Goal: Check status: Check status

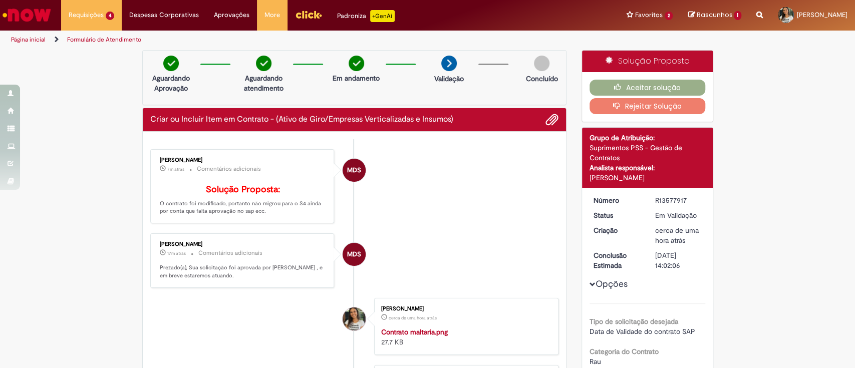
click at [254, 220] on div "[PERSON_NAME] 7m atrás 7 minutos atrás Comentários adicionais Solução Proposta:…" at bounding box center [242, 186] width 178 height 68
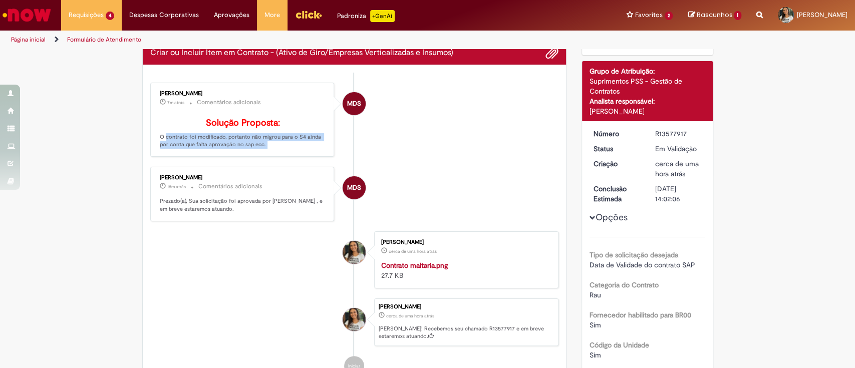
click at [287, 149] on p "Solução Proposta: O contrato foi modificado, portanto não migrou para o S4 aind…" at bounding box center [243, 133] width 167 height 31
click at [229, 149] on p "Solução Proposta: O contrato foi modificado, portanto não migrou para o S4 aind…" at bounding box center [243, 133] width 167 height 31
click at [238, 149] on p "Solução Proposta: O contrato foi modificado, portanto não migrou para o S4 aind…" at bounding box center [243, 133] width 167 height 31
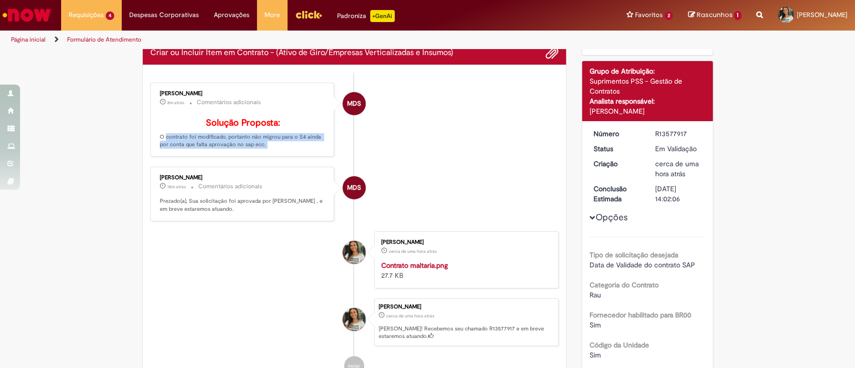
click at [238, 149] on p "Solução Proposta: O contrato foi modificado, portanto não migrou para o S4 aind…" at bounding box center [243, 133] width 167 height 31
click at [342, 163] on div "MDS" at bounding box center [354, 193] width 25 height 204
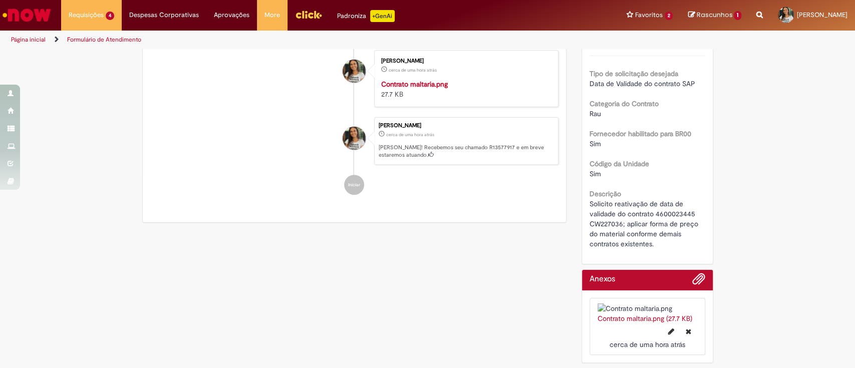
scroll to position [267, 0]
click at [661, 200] on span "Solicito reativação de data de validade do contrato 4600023445 CW227036; aplica…" at bounding box center [644, 223] width 111 height 49
copy span "4600023445"
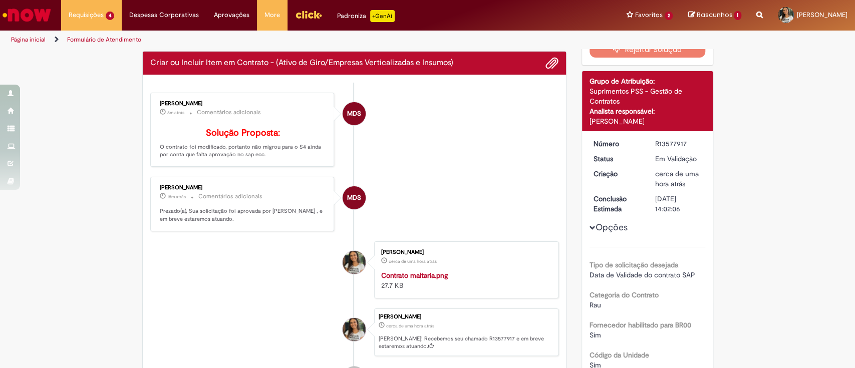
scroll to position [0, 0]
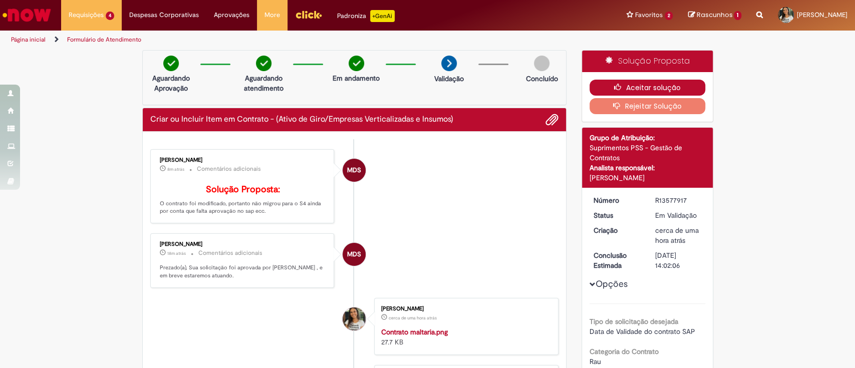
click at [636, 89] on button "Aceitar solução" at bounding box center [647, 88] width 116 height 16
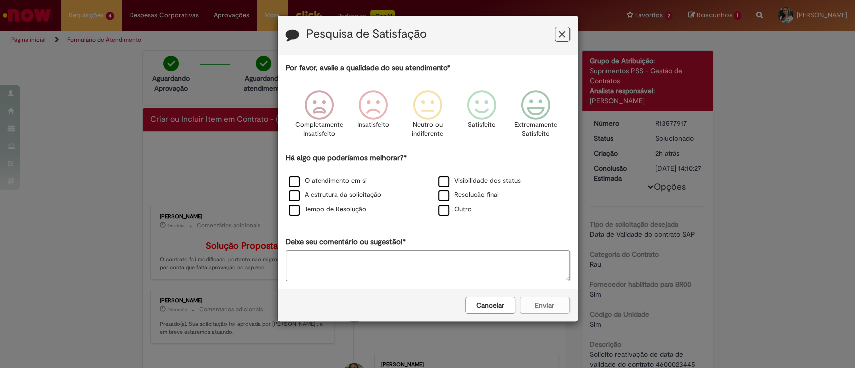
click at [567, 39] on button "Feedback" at bounding box center [562, 34] width 15 height 15
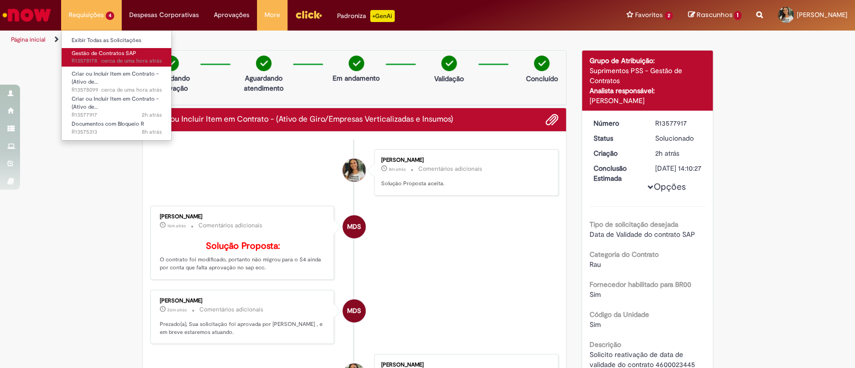
click at [101, 60] on span "cerca de uma hora atrás cerca de uma hora atrás R13578178" at bounding box center [117, 61] width 90 height 8
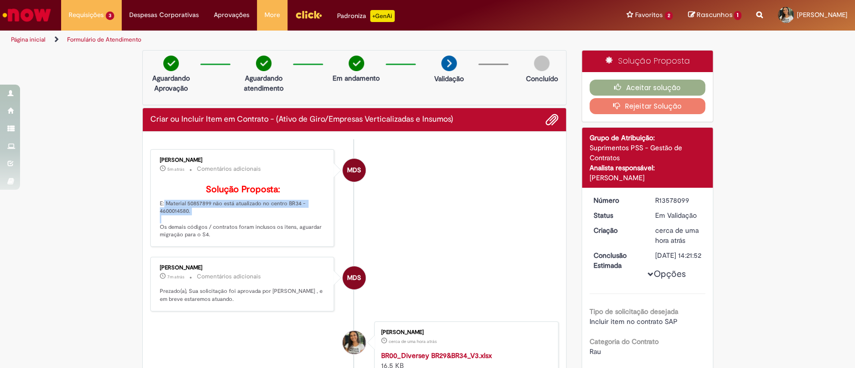
drag, startPoint x: 184, startPoint y: 224, endPoint x: 154, endPoint y: 216, distance: 31.2
click at [160, 216] on p "Solução Proposta: E: Material 50857899 não está atualizado no centro BR34 - 460…" at bounding box center [243, 212] width 167 height 54
copy p "E: Material 50857899 não está atualizado no centro BR34 - 4600014580."
click at [418, 222] on li "MDS [PERSON_NAME] 7m atrás 7 minutos atrás Comentários adicionais Solução Propo…" at bounding box center [354, 198] width 409 height 98
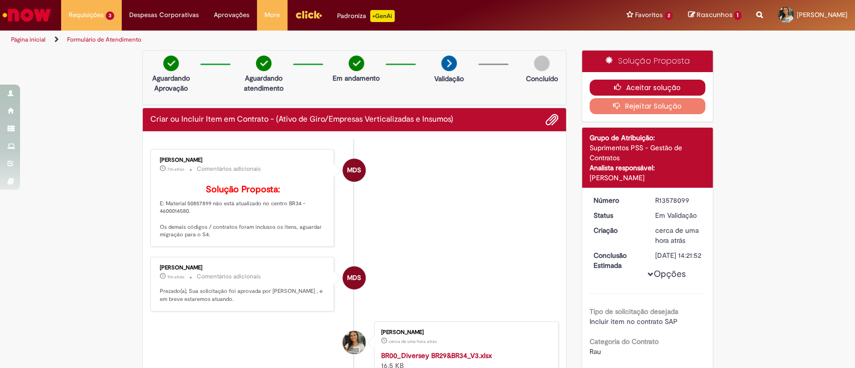
click at [625, 85] on button "Aceitar solução" at bounding box center [647, 88] width 116 height 16
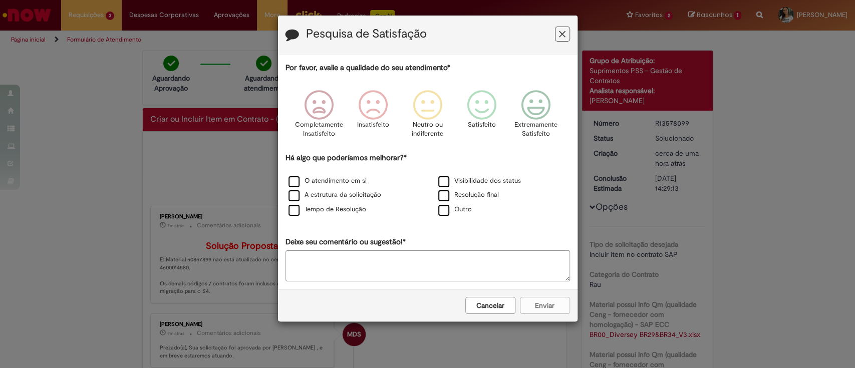
click at [559, 28] on button "Feedback" at bounding box center [562, 34] width 15 height 15
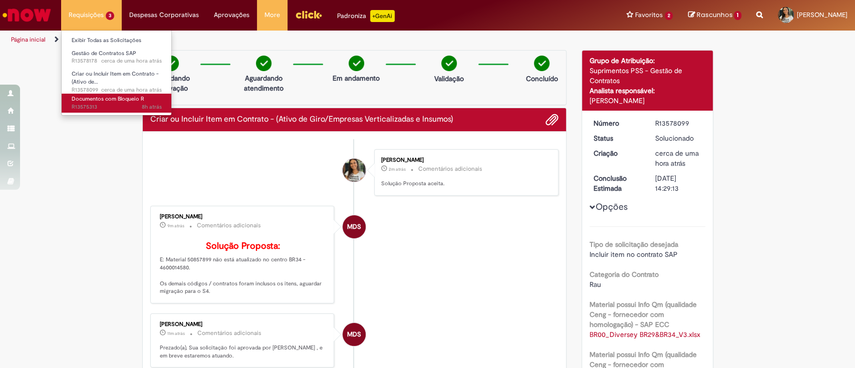
click at [132, 103] on link "Documentos com Bloqueio R 8h atrás 8 horas atrás R13575313" at bounding box center [117, 103] width 110 height 19
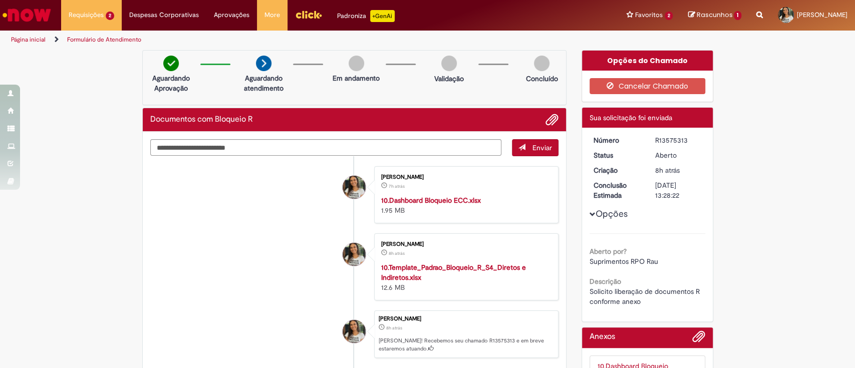
click at [664, 137] on div "R13575313" at bounding box center [678, 140] width 47 height 10
copy div "R13575313"
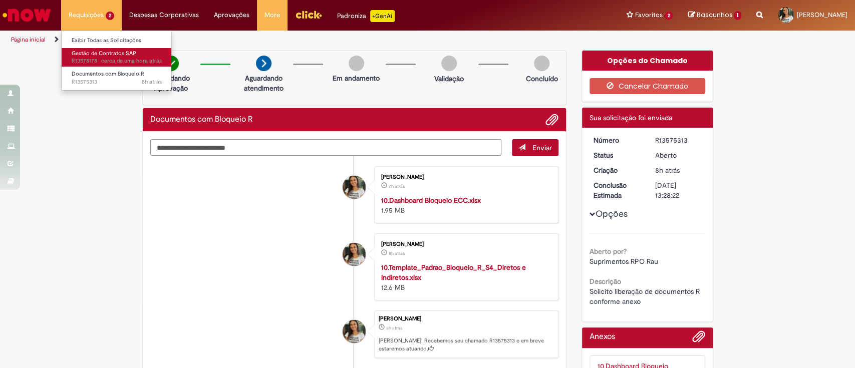
click at [100, 63] on span "cerca de uma hora atrás cerca de uma hora atrás R13578178" at bounding box center [117, 61] width 90 height 8
